Goal: Communication & Community: Participate in discussion

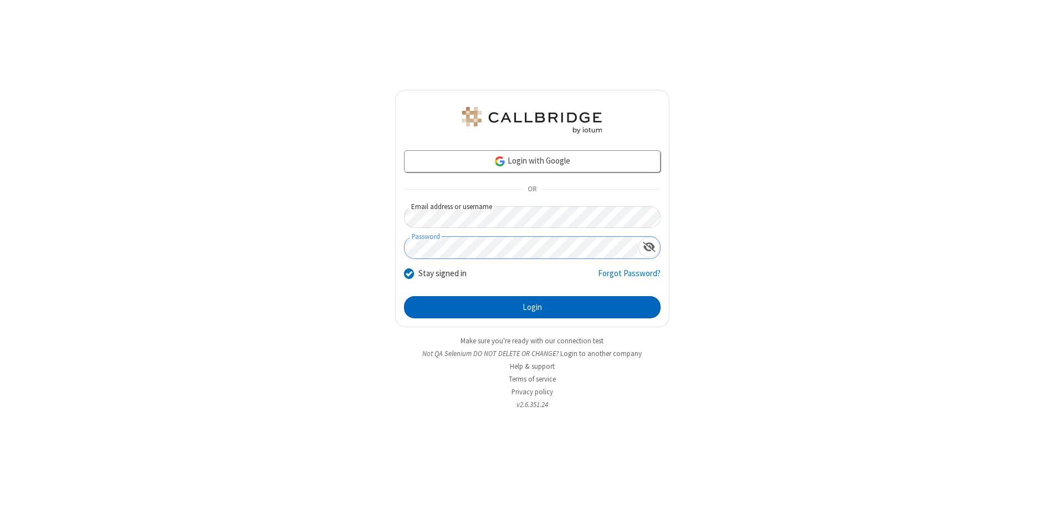
click at [532, 307] on button "Login" at bounding box center [532, 307] width 257 height 22
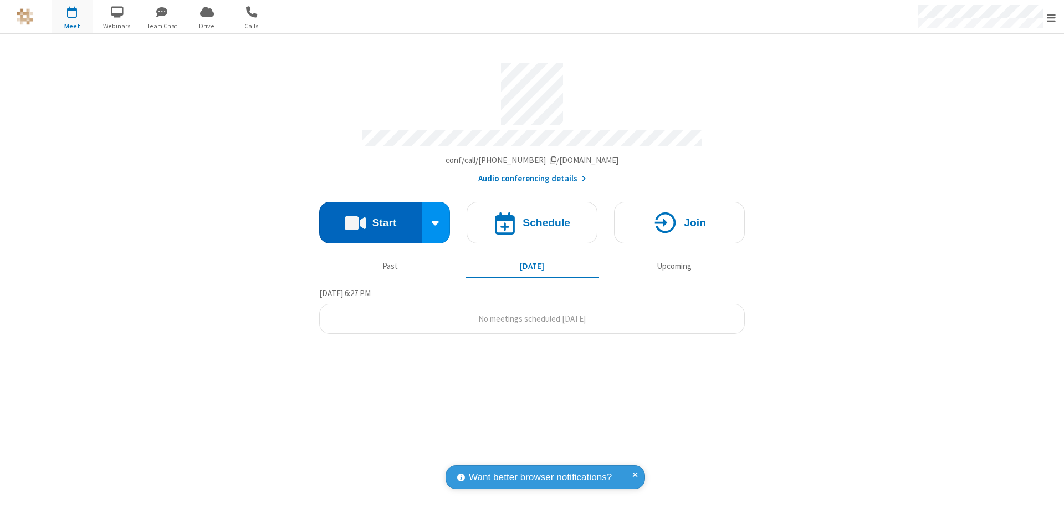
click at [370, 217] on button "Start" at bounding box center [370, 223] width 103 height 42
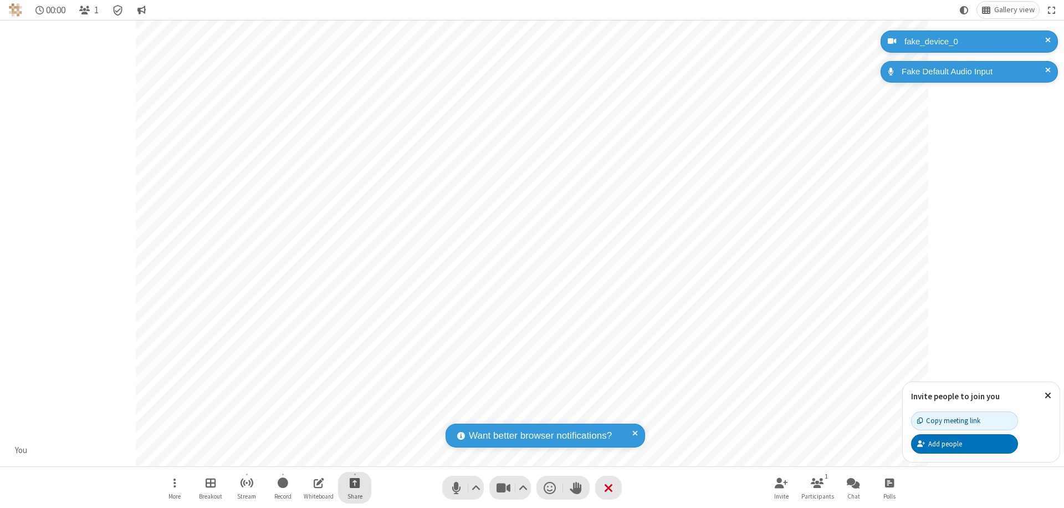
click at [355, 482] on span "Start sharing" at bounding box center [355, 483] width 11 height 14
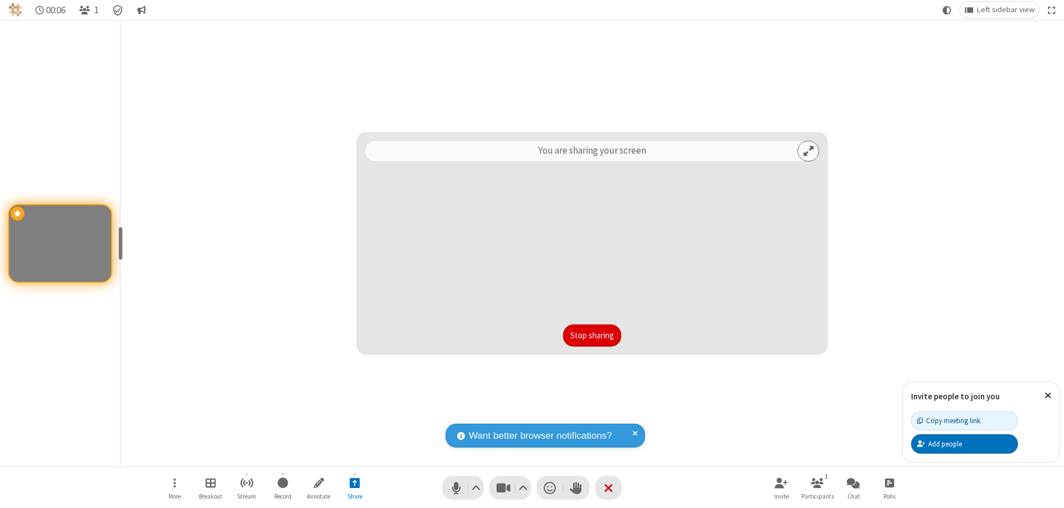
click at [592, 335] on button "Stop sharing" at bounding box center [592, 335] width 58 height 22
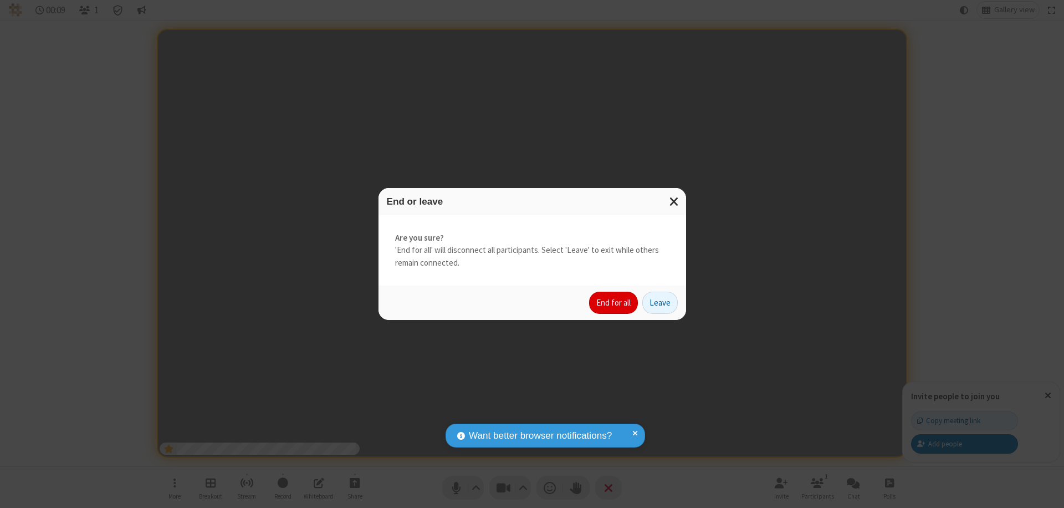
click at [614, 303] on button "End for all" at bounding box center [613, 303] width 49 height 22
